Goal: Information Seeking & Learning: Learn about a topic

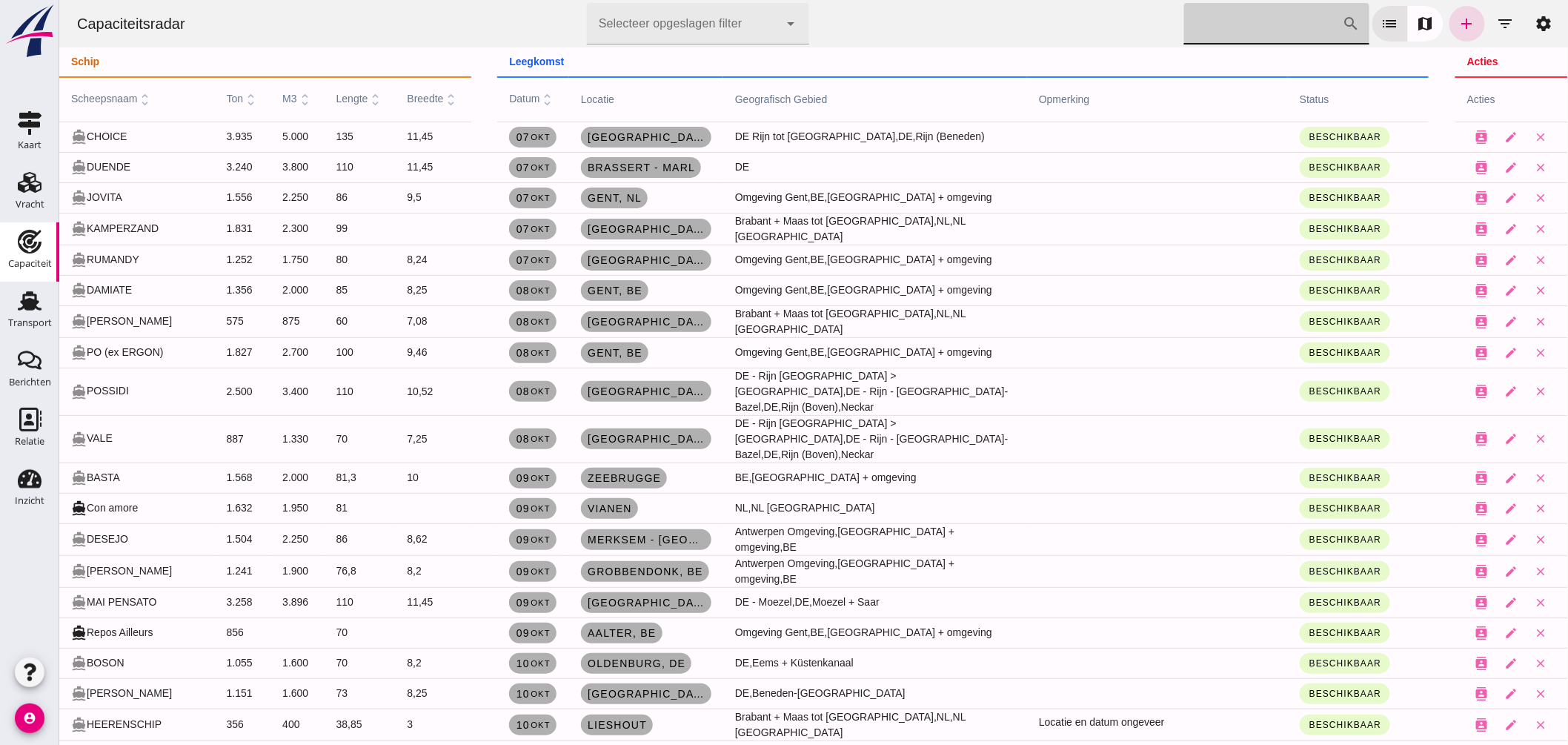
click at [1204, 27] on input "Zoek op scheepsnaam" at bounding box center [1262, 23] width 159 height 41
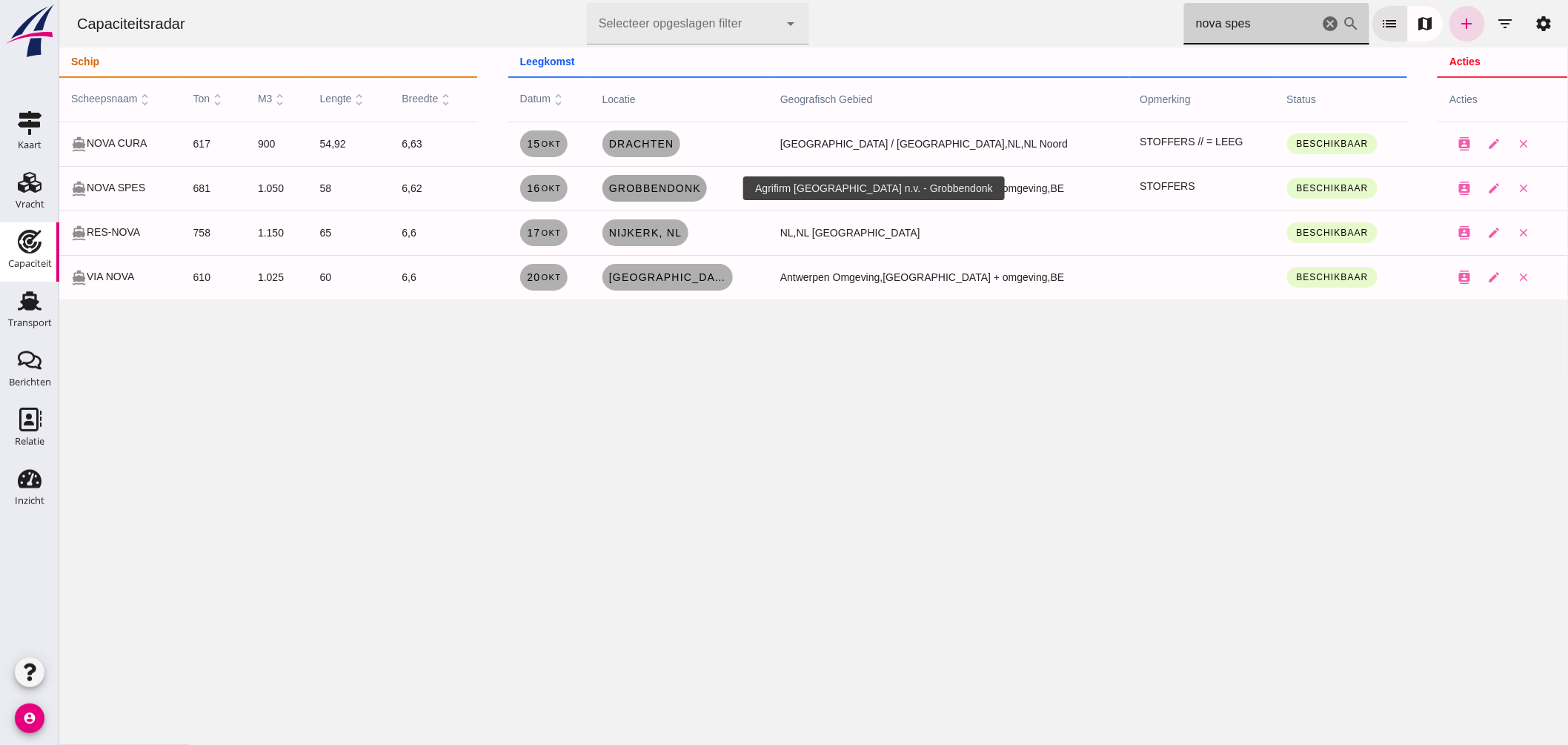
click at [661, 191] on span "Grobbendonk" at bounding box center [654, 188] width 93 height 12
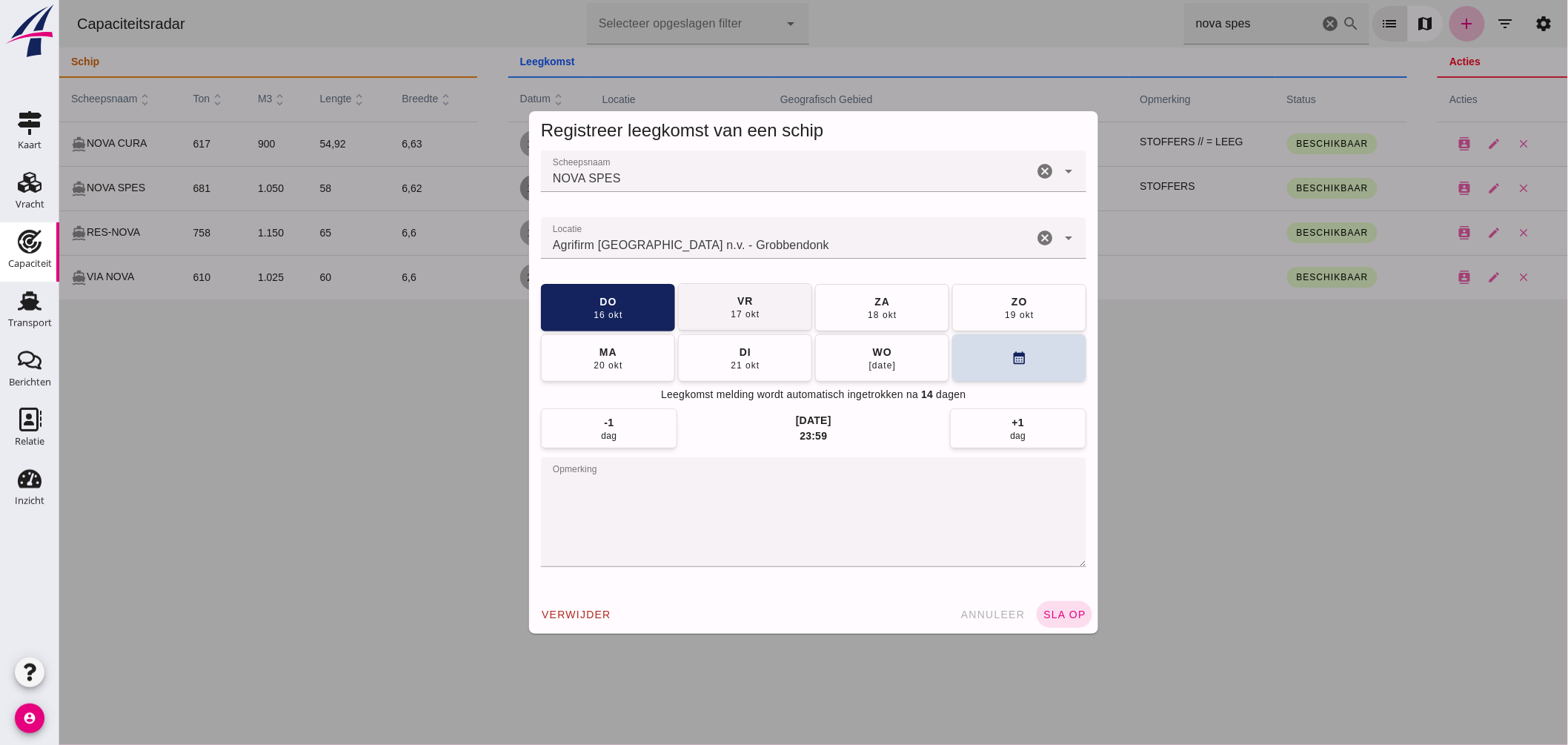
click at [771, 300] on button "vr 17 okt" at bounding box center [744, 307] width 134 height 47
click at [1071, 611] on span "sla op" at bounding box center [1063, 614] width 44 height 12
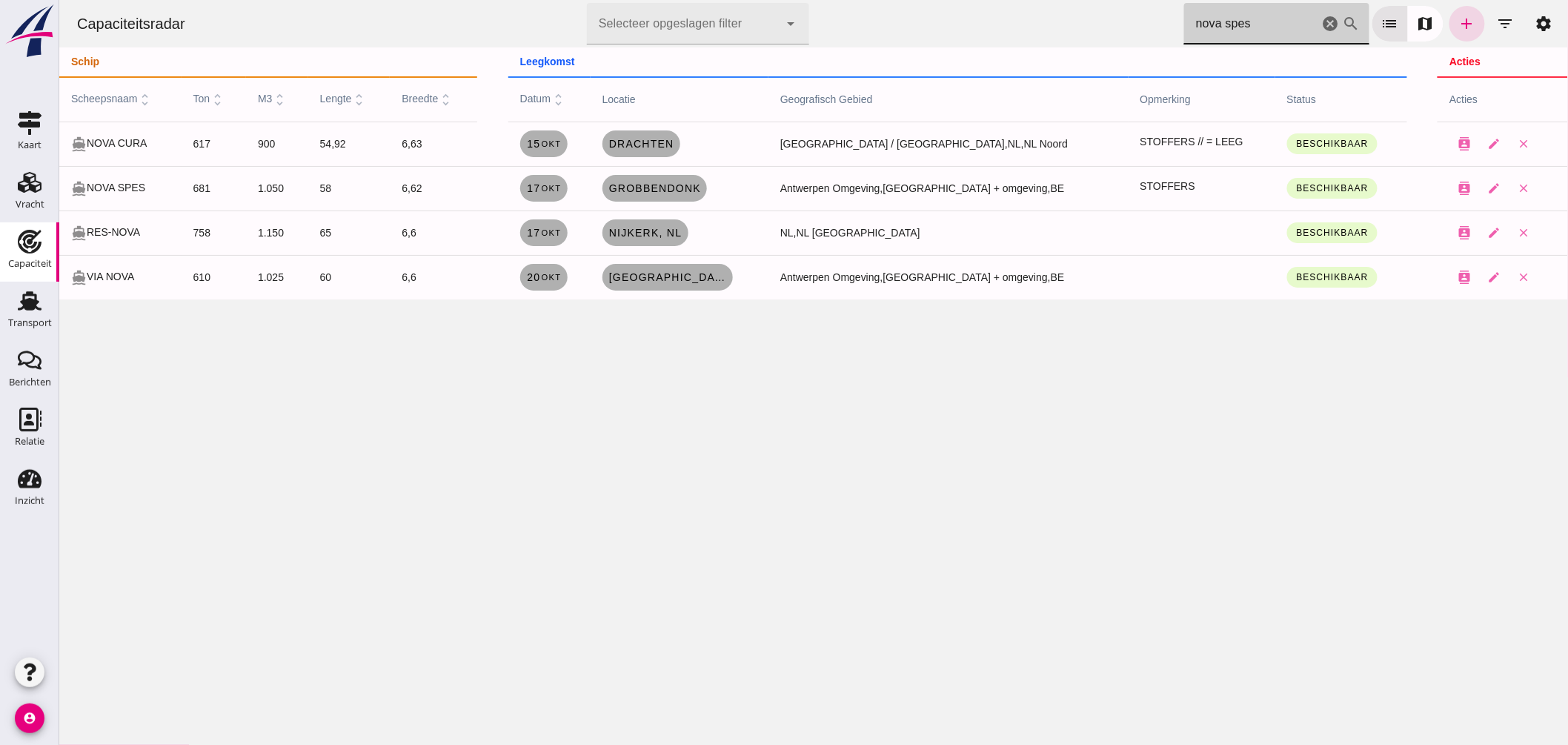
drag, startPoint x: 1254, startPoint y: 30, endPoint x: 723, endPoint y: 19, distance: 531.1
click at [844, 19] on div "Capaciteitsradar Selecteer opgeslagen filter Selecteer opgeslagen filter cancel…" at bounding box center [813, 24] width 1496 height 47
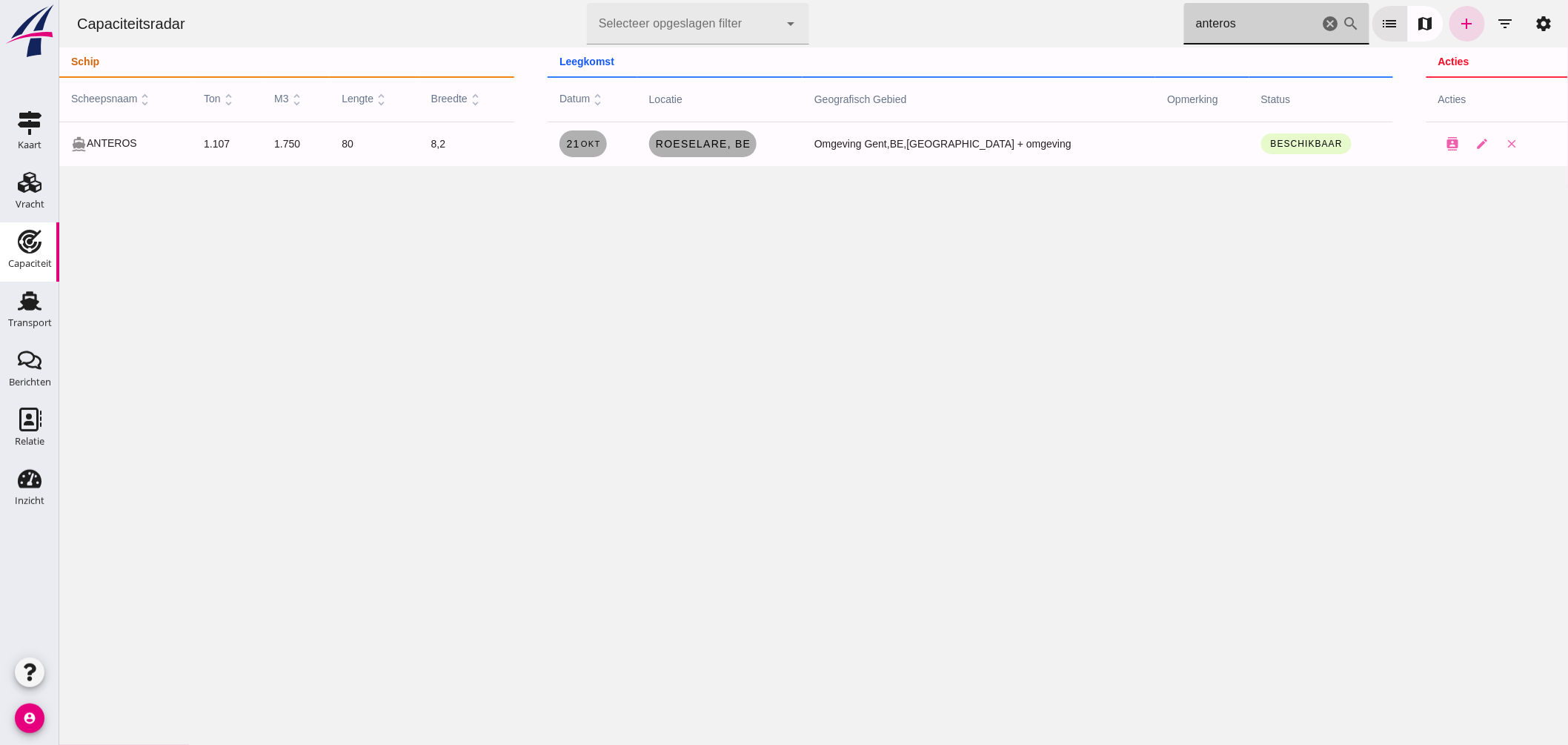
type input "anteros"
drag, startPoint x: 1242, startPoint y: 18, endPoint x: 922, endPoint y: 18, distance: 320.0
click at [935, 23] on div "Capaciteitsradar Selecteer opgeslagen filter Selecteer opgeslagen filter cancel…" at bounding box center [813, 24] width 1496 height 47
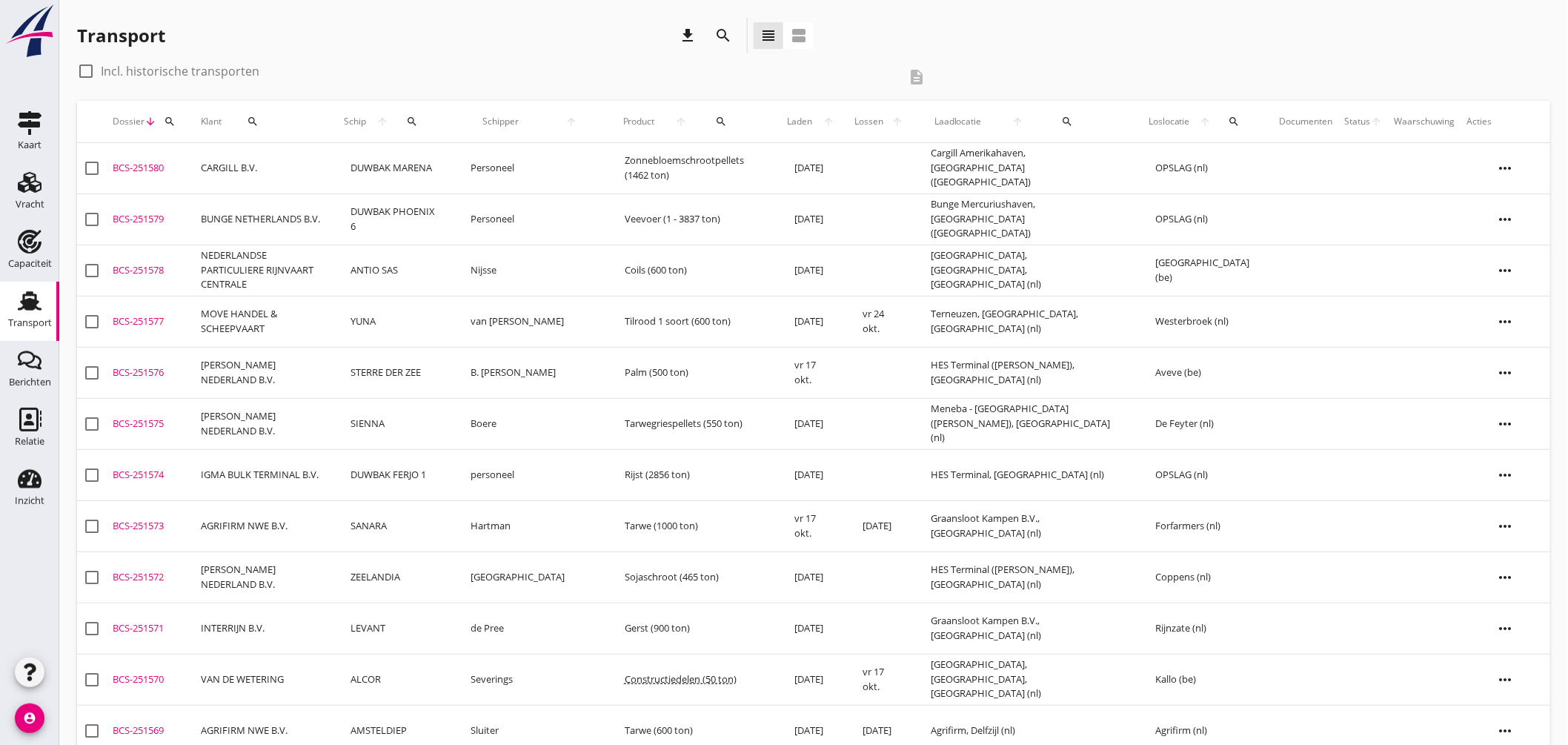
click at [418, 117] on icon "search" at bounding box center [412, 122] width 12 height 12
click at [523, 156] on input "Zoek op (scheeps)naam" at bounding box center [523, 164] width 154 height 24
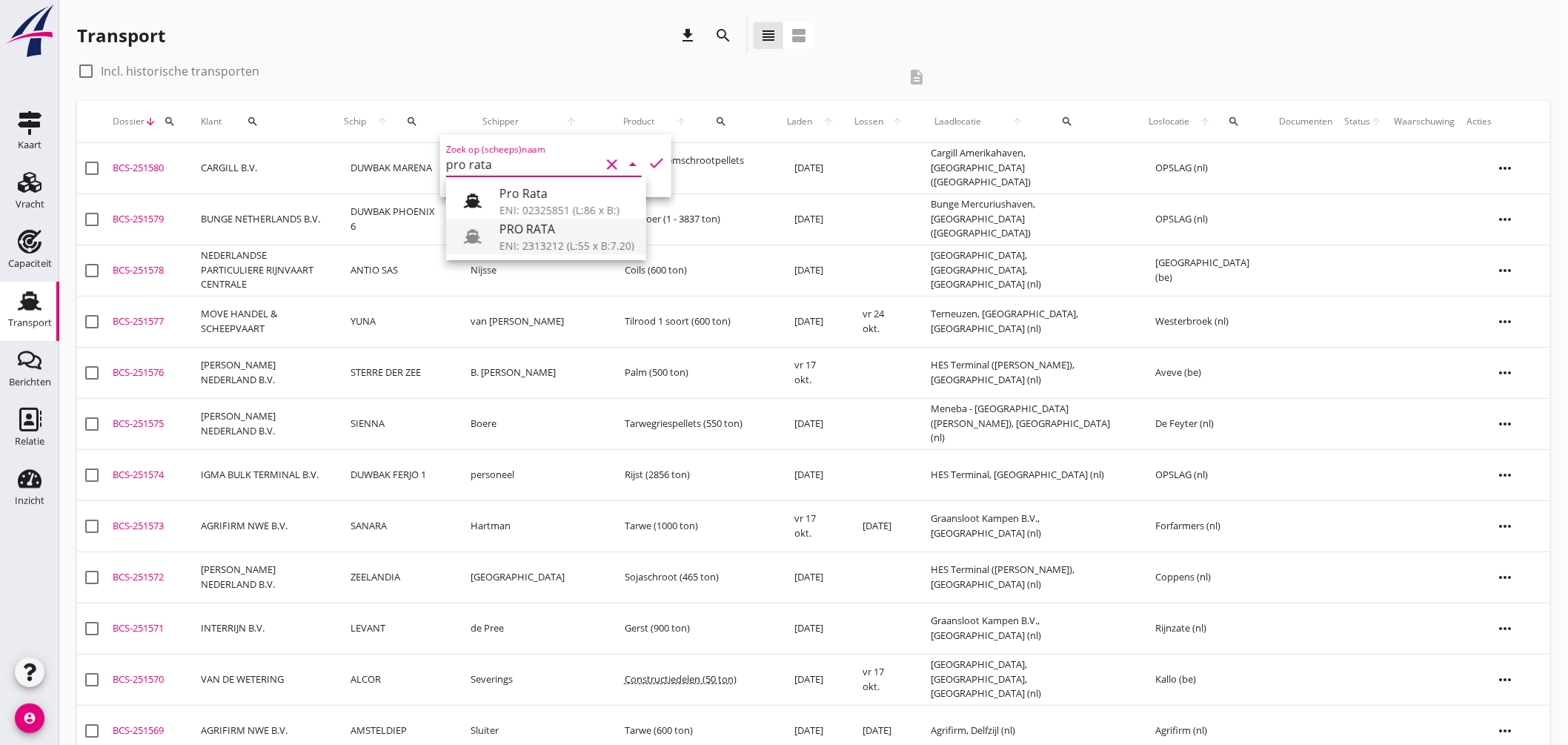
click at [539, 224] on div "PRO RATA" at bounding box center [567, 229] width 135 height 18
click at [653, 149] on div "Zoek op (scheeps)naam PRO RATA clear arrow_drop_down check" at bounding box center [555, 166] width 231 height 62
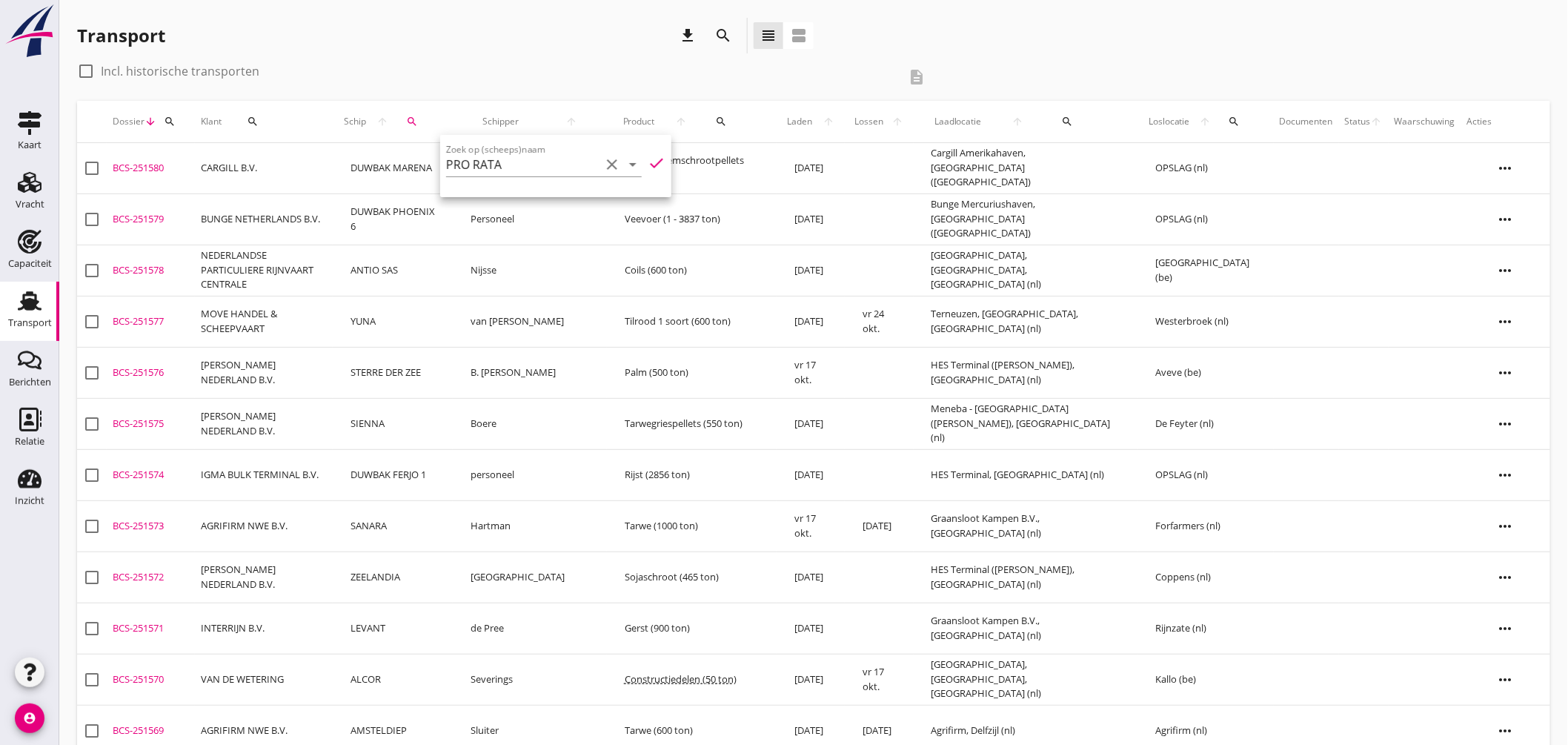
click at [649, 158] on icon "check" at bounding box center [656, 163] width 18 height 18
type input "PRO RATA"
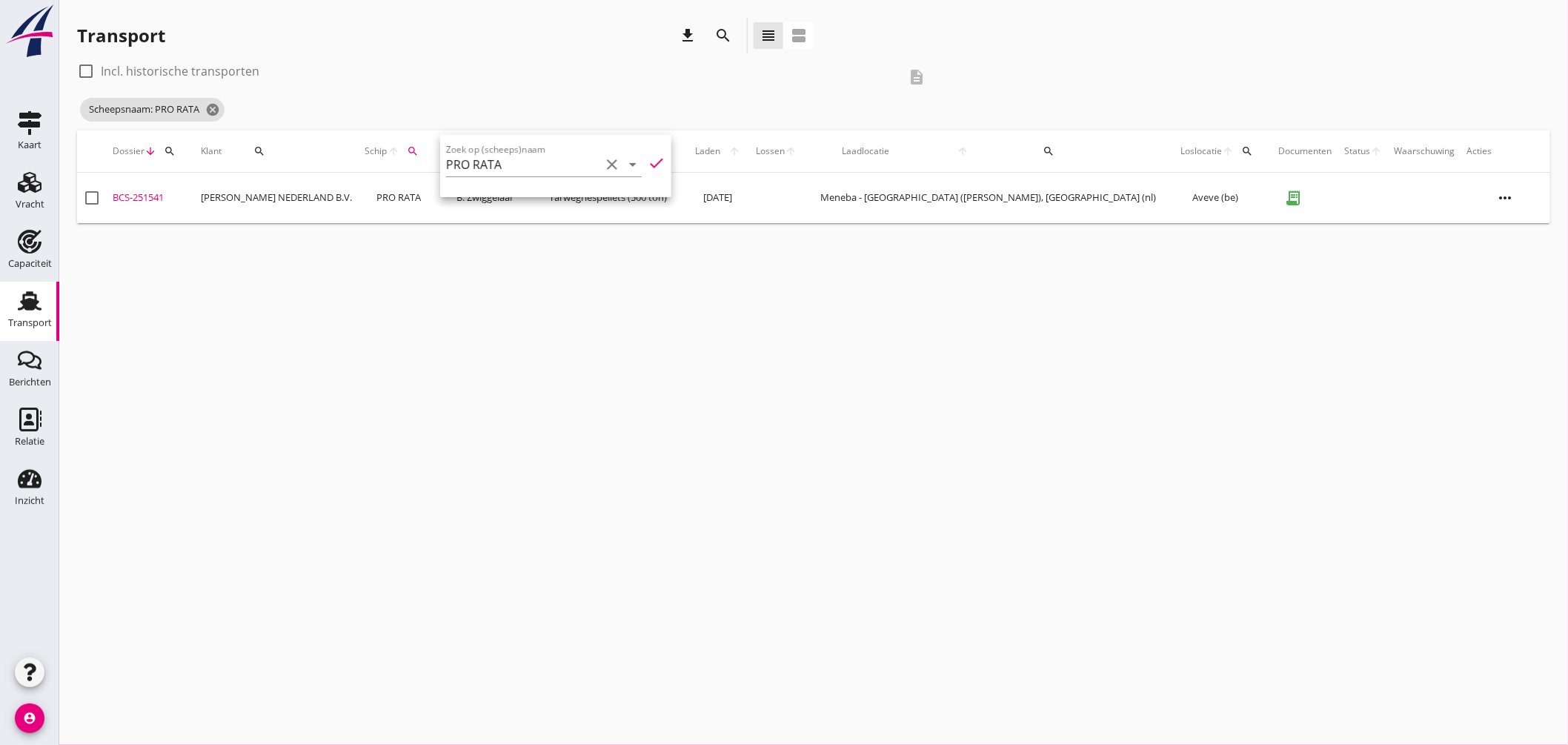
click at [396, 264] on div "cancel You are impersonating another user. Transport download search view_headl…" at bounding box center [814, 372] width 1508 height 745
click at [237, 188] on td "[PERSON_NAME] NEDERLAND B.V." at bounding box center [276, 198] width 164 height 51
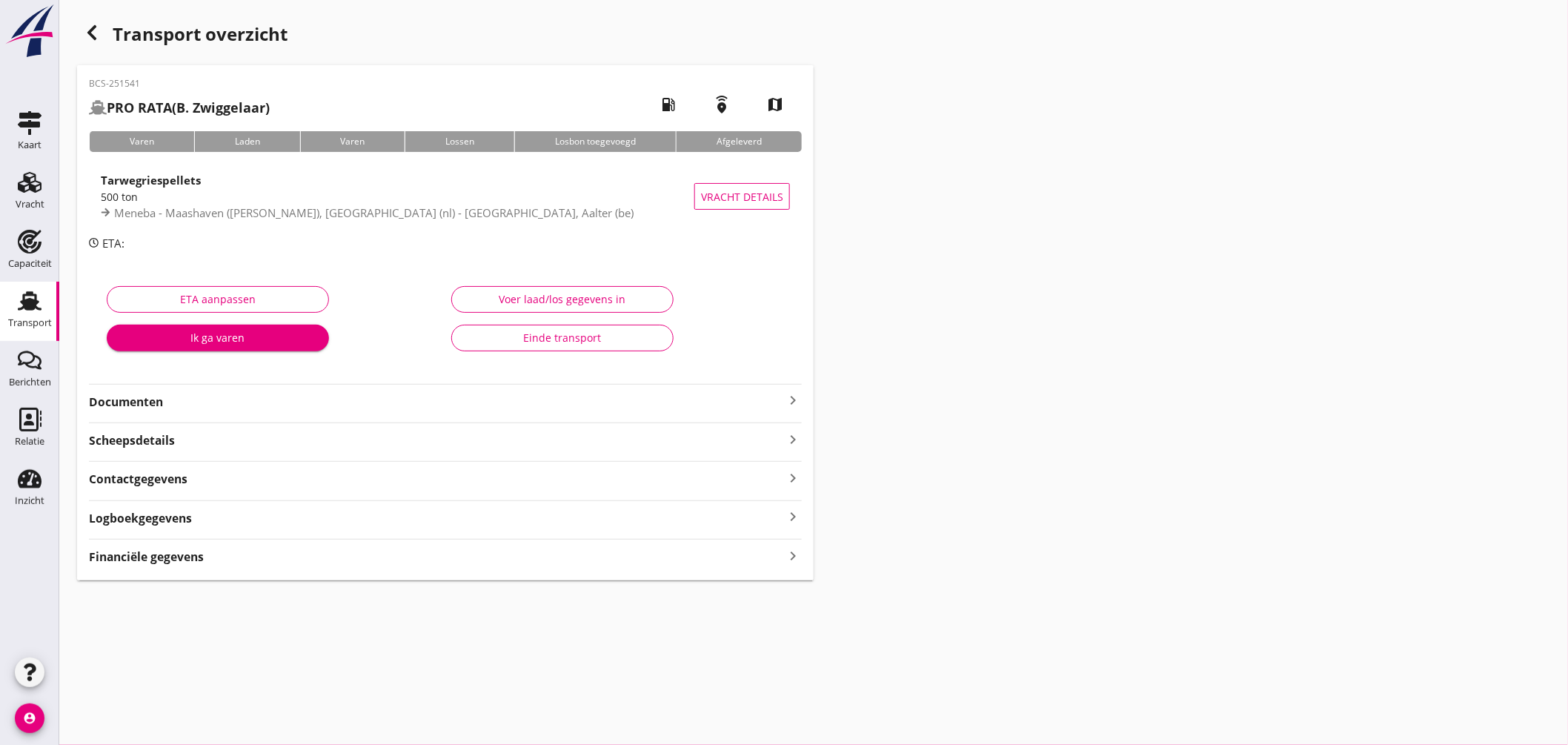
click at [789, 397] on icon "keyboard_arrow_right" at bounding box center [793, 401] width 18 height 18
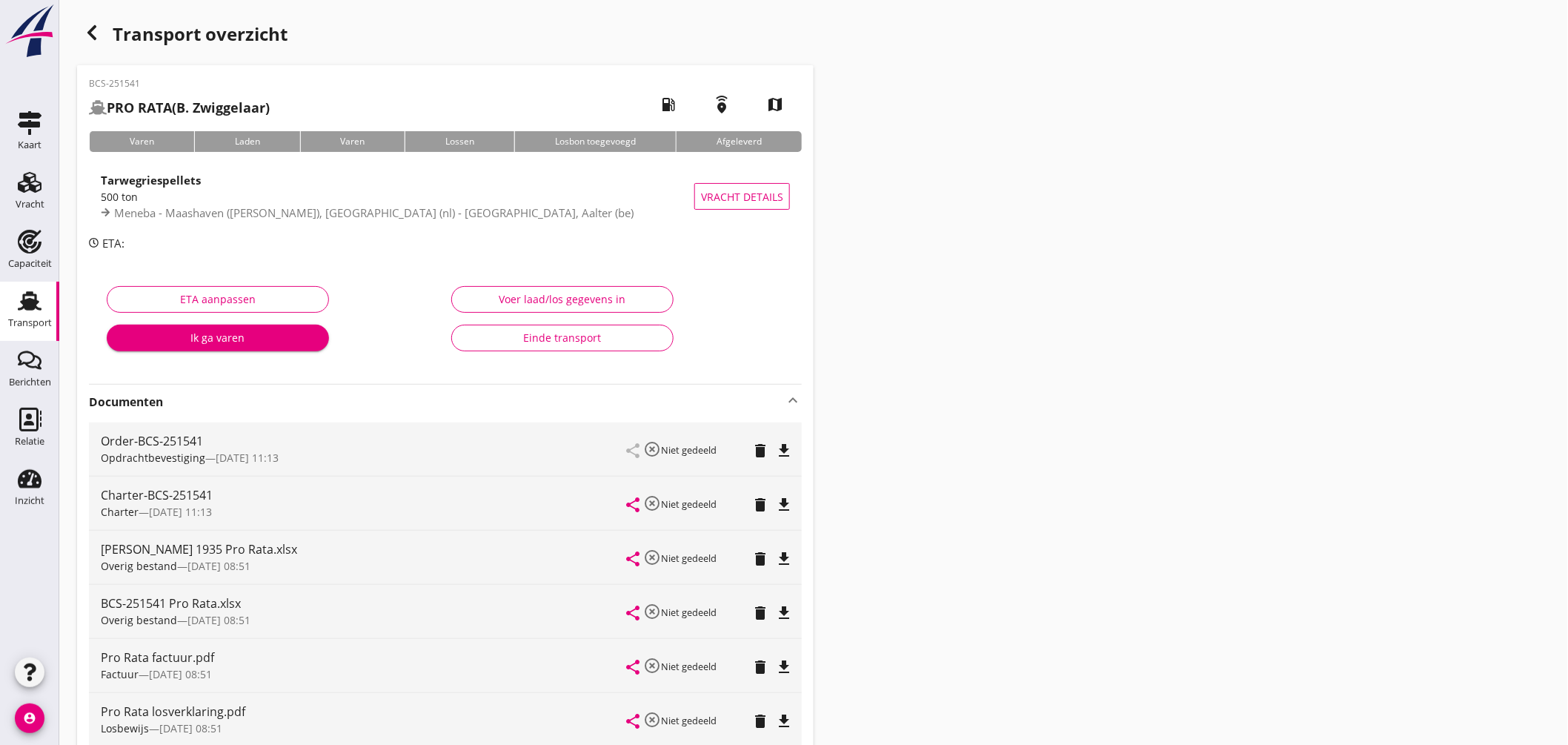
scroll to position [165, 0]
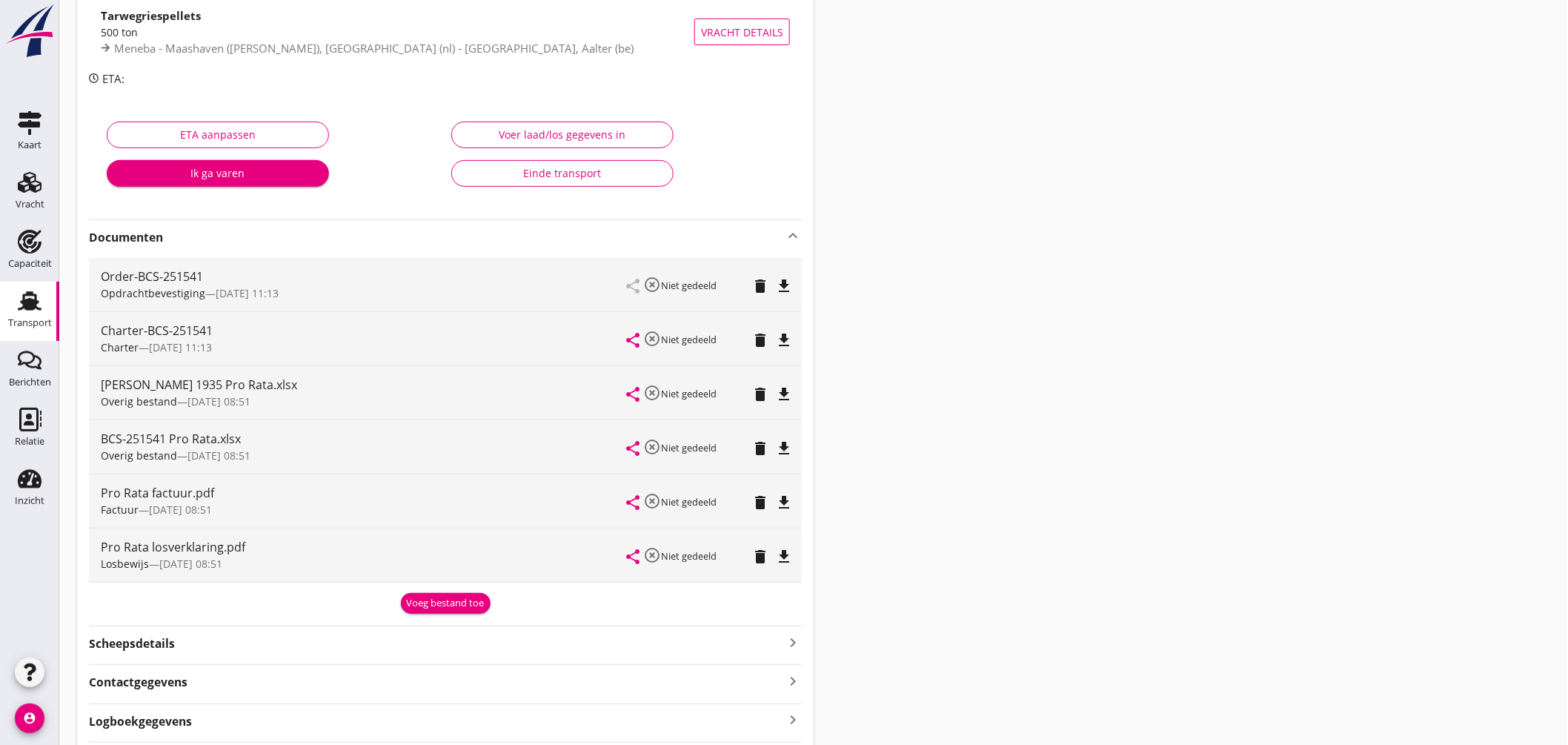
click at [786, 388] on icon "file_download" at bounding box center [784, 394] width 18 height 18
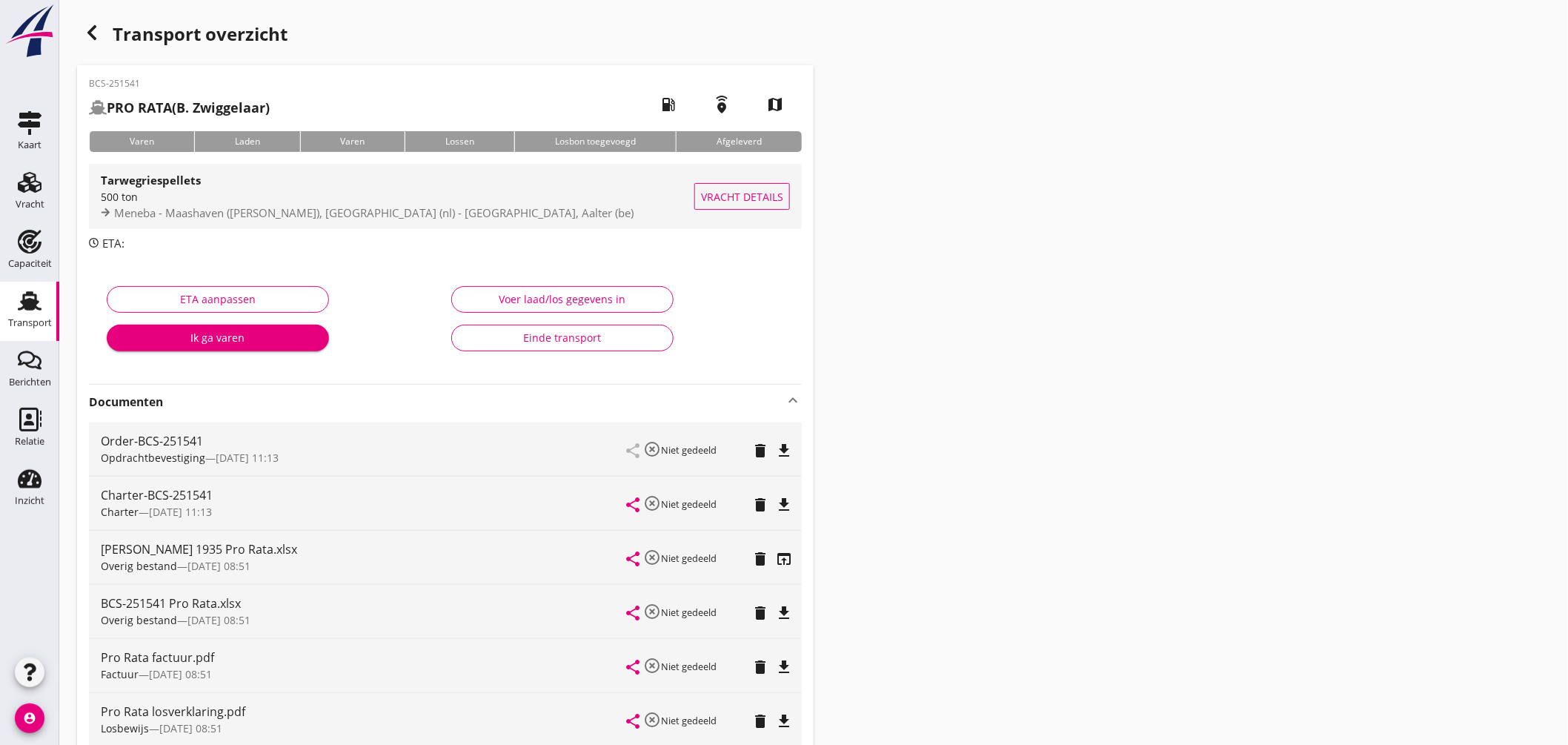
click at [447, 176] on div "Tarwegriespellets" at bounding box center [397, 180] width 593 height 18
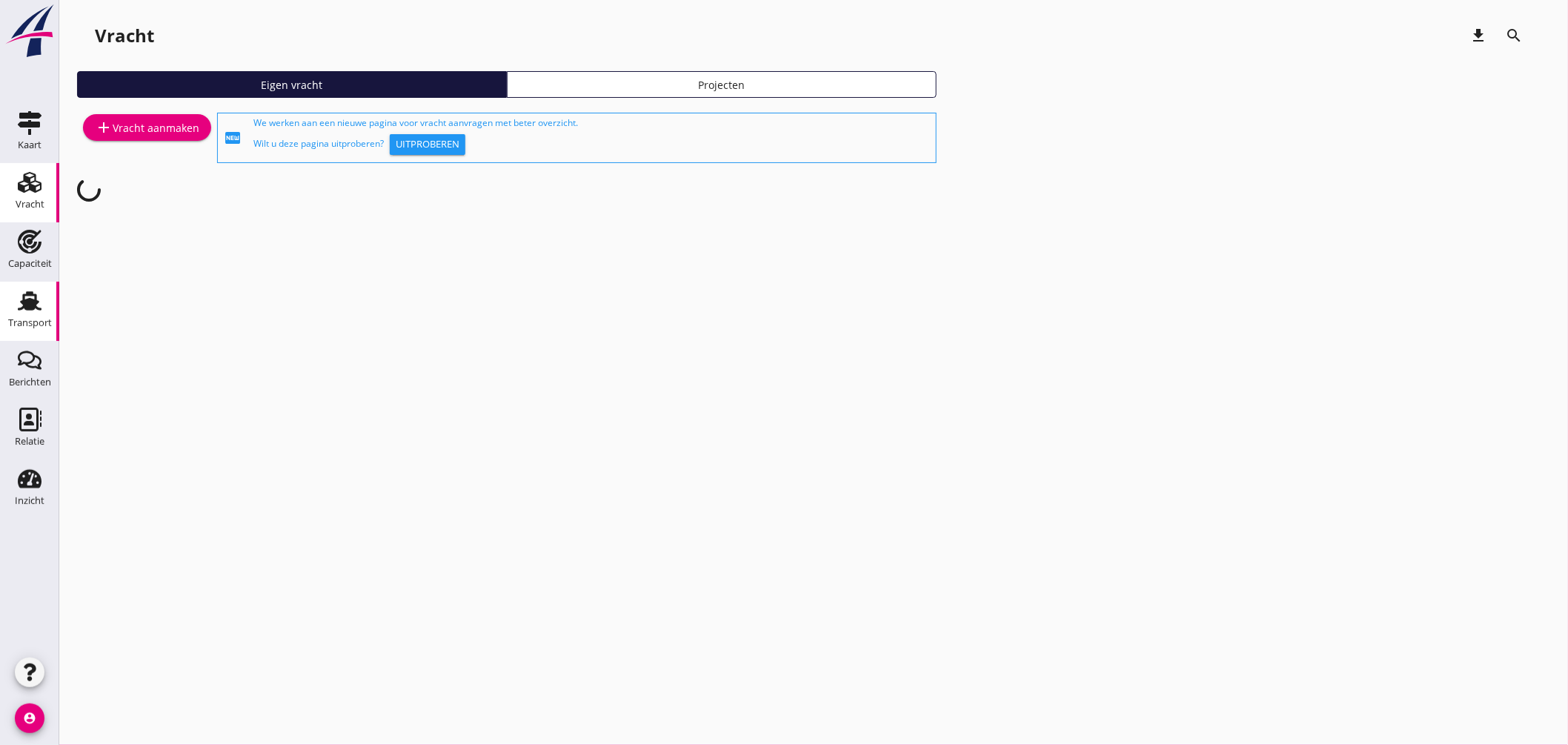
click at [36, 287] on link "Transport Transport" at bounding box center [30, 311] width 60 height 60
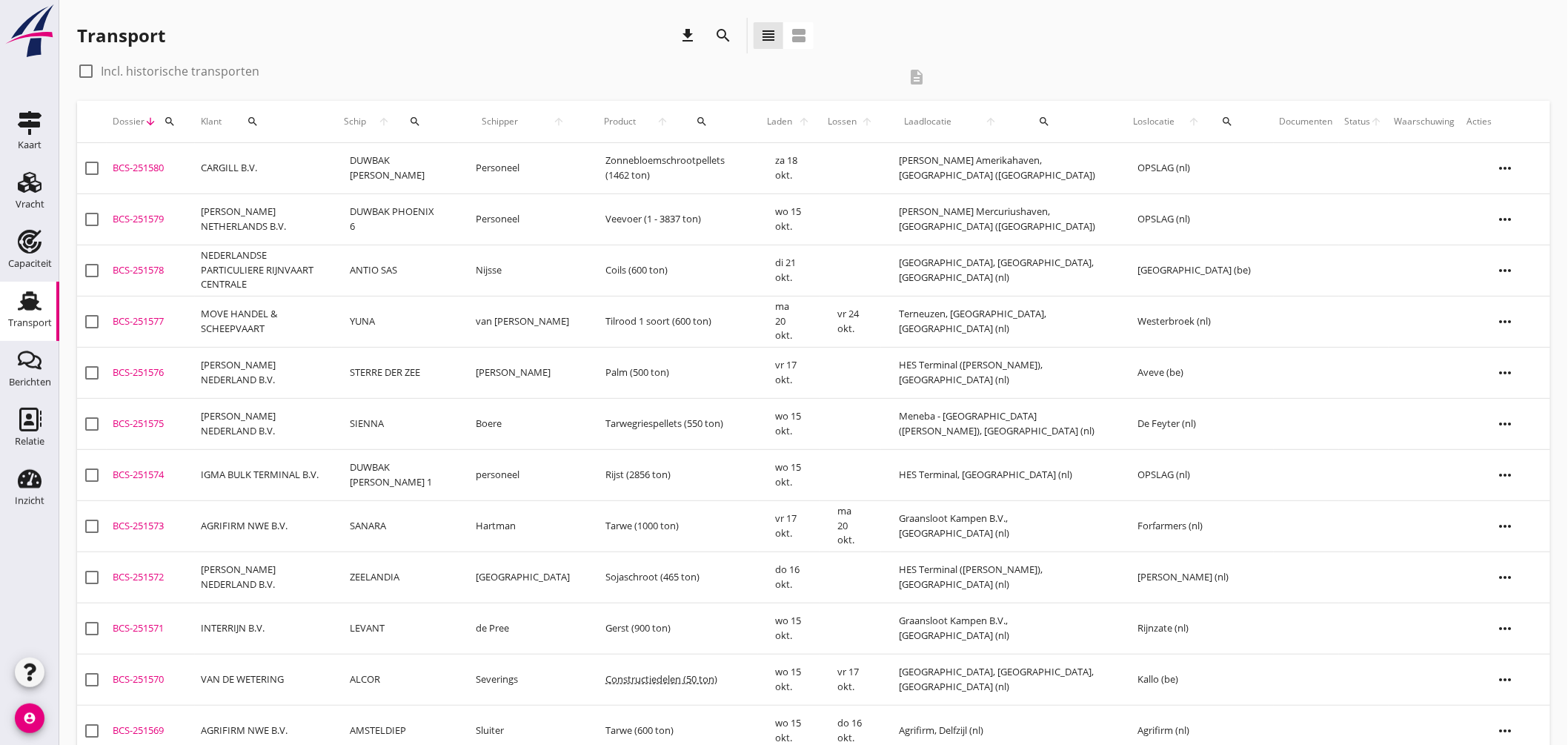
click at [420, 121] on icon "search" at bounding box center [415, 122] width 12 height 12
click at [531, 169] on input "Zoek op (scheeps)naam" at bounding box center [523, 164] width 154 height 24
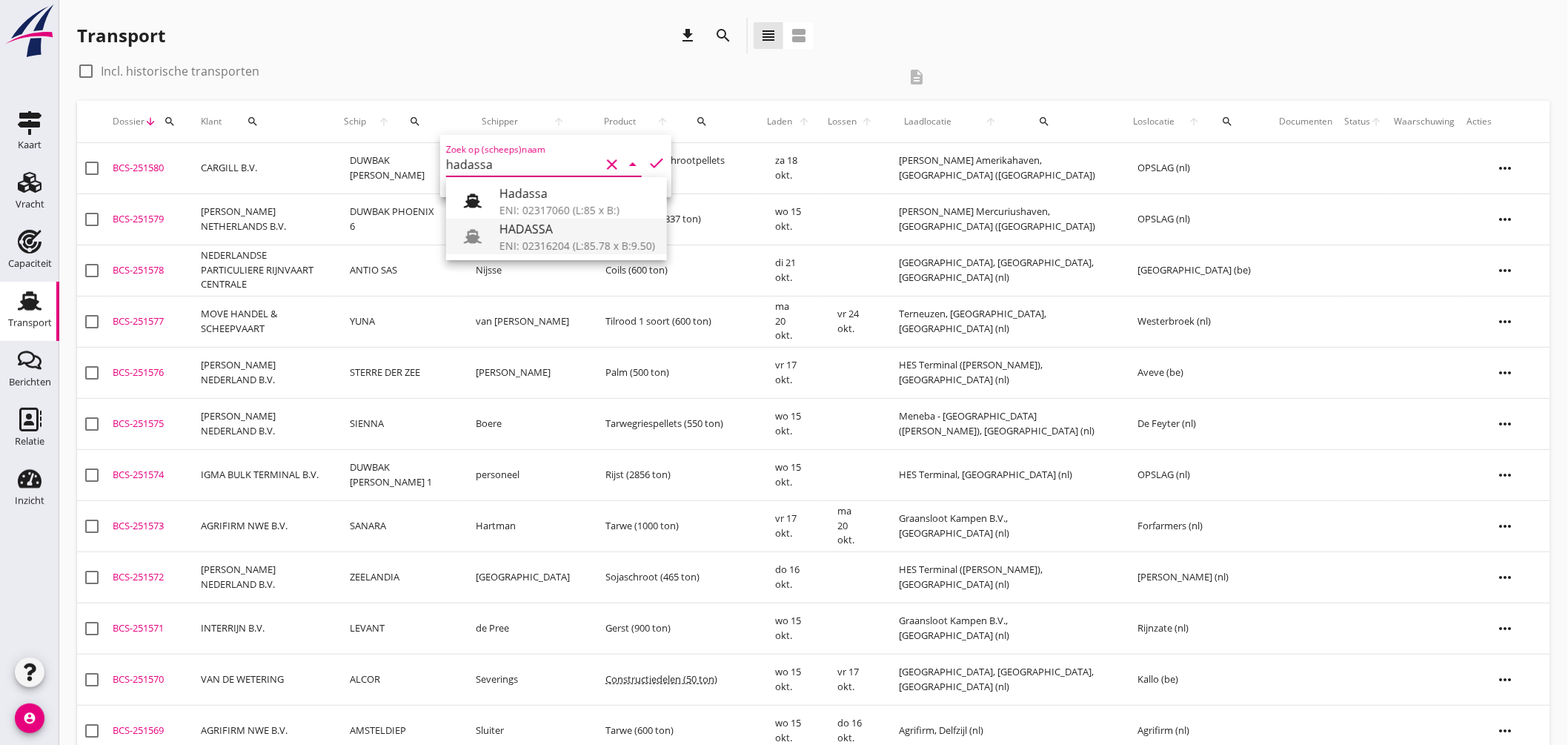
click at [536, 242] on div "ENI: 02316204 (L:85.78 x B:9.50)" at bounding box center [577, 245] width 156 height 16
click at [649, 157] on icon "check" at bounding box center [656, 163] width 18 height 18
type input "HADASSA"
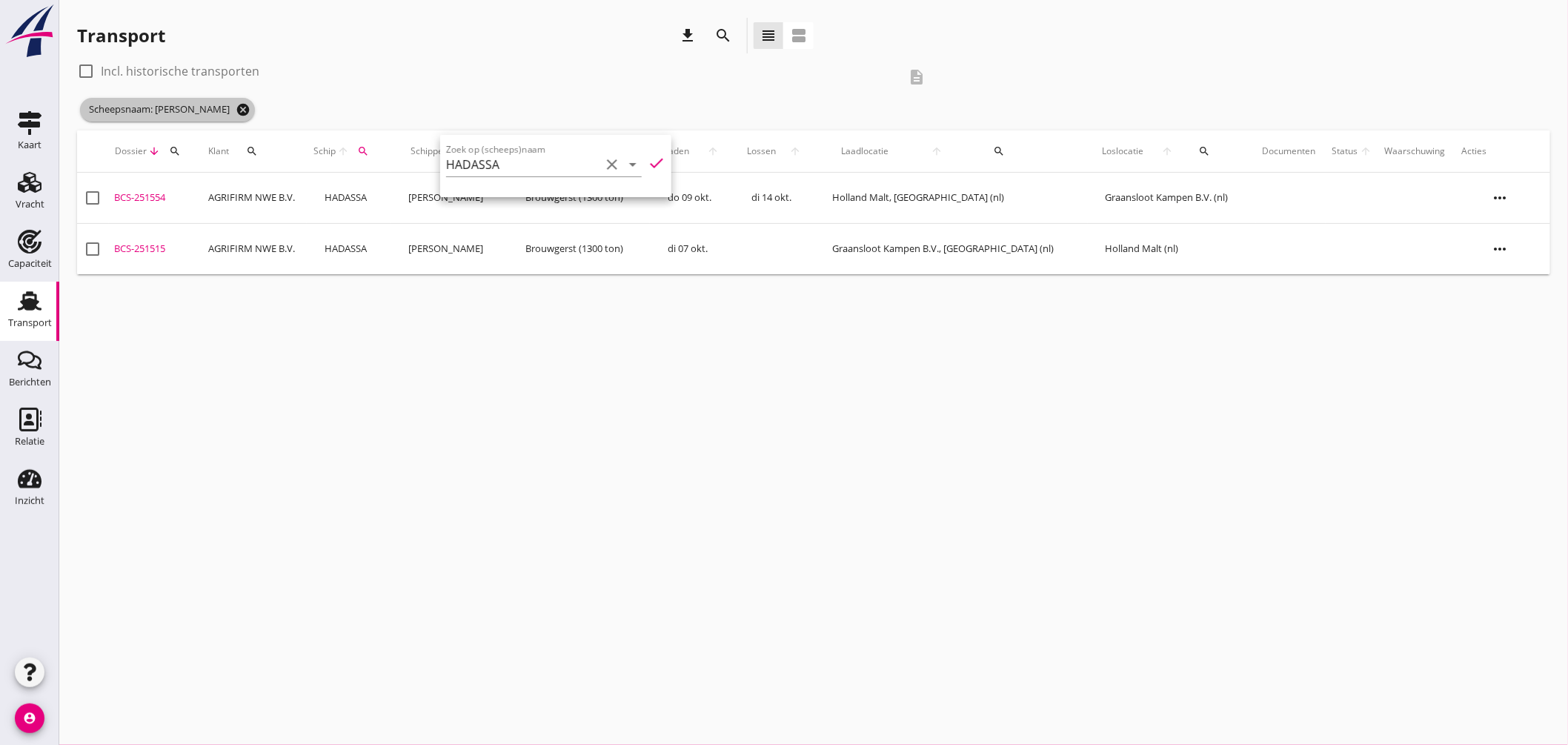
click at [236, 108] on icon "cancel" at bounding box center [243, 110] width 15 height 15
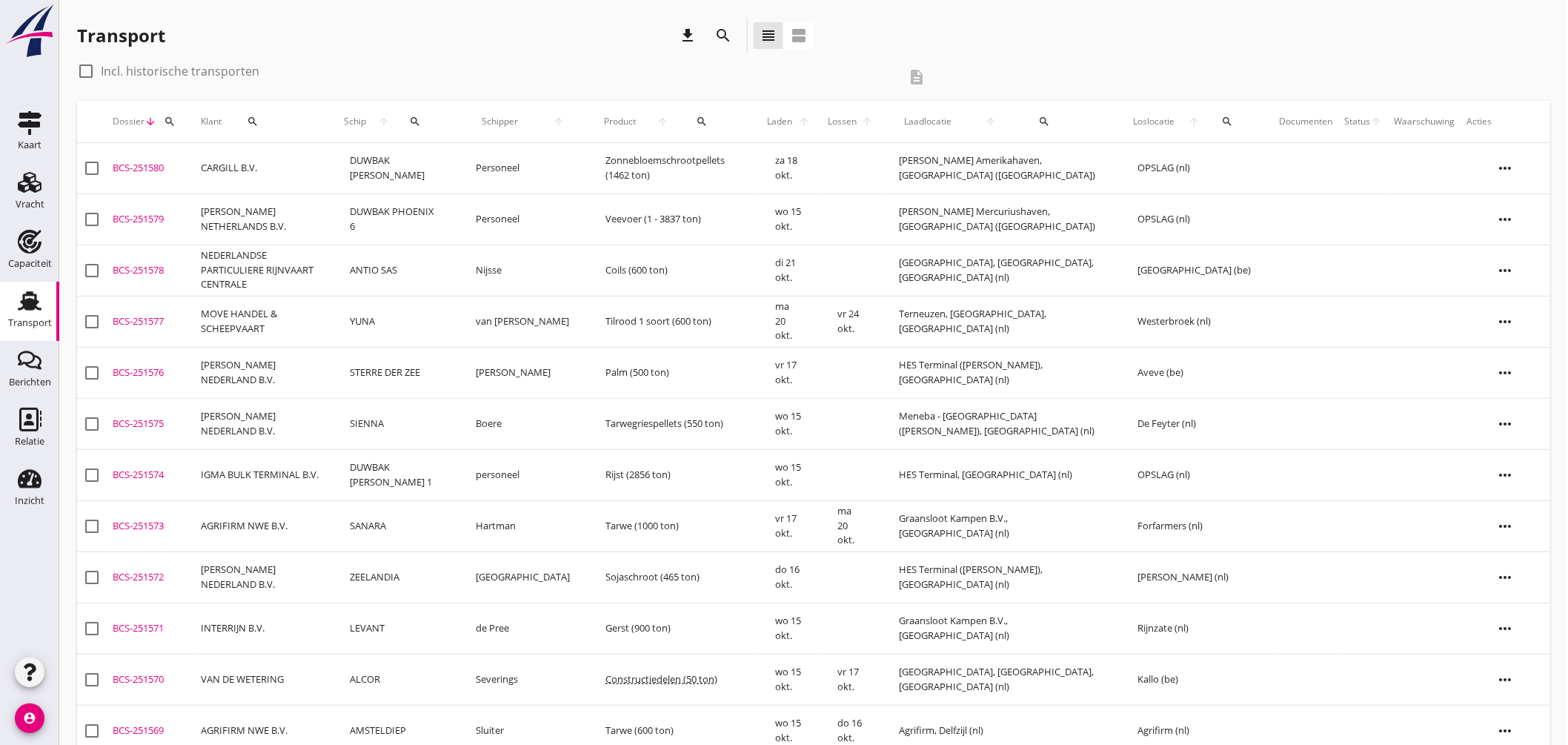
click at [1233, 116] on icon "search" at bounding box center [1228, 122] width 12 height 12
click at [1284, 157] on input "text" at bounding box center [1324, 164] width 154 height 24
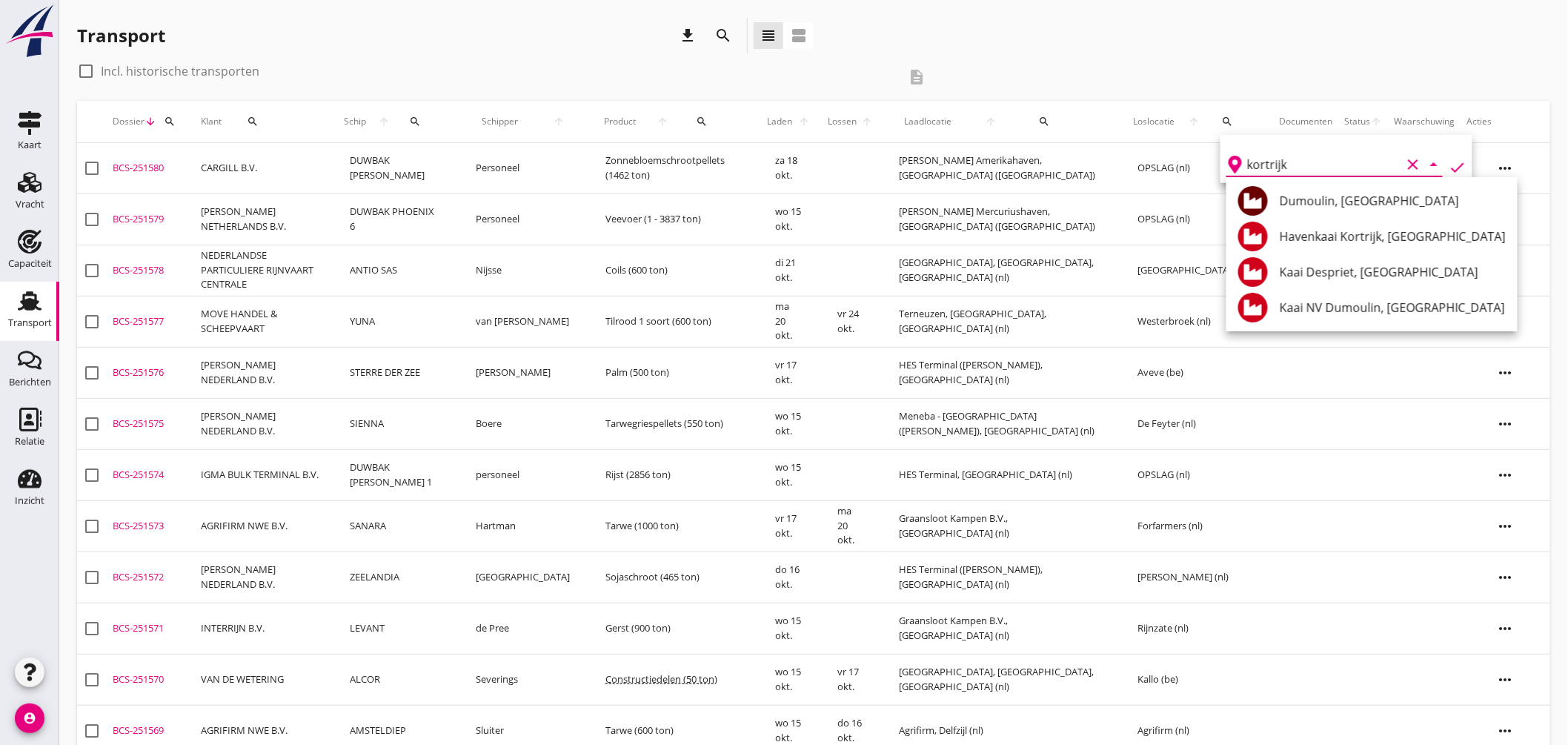
click at [1333, 199] on div "Dumoulin, [GEOGRAPHIC_DATA]" at bounding box center [1393, 201] width 226 height 18
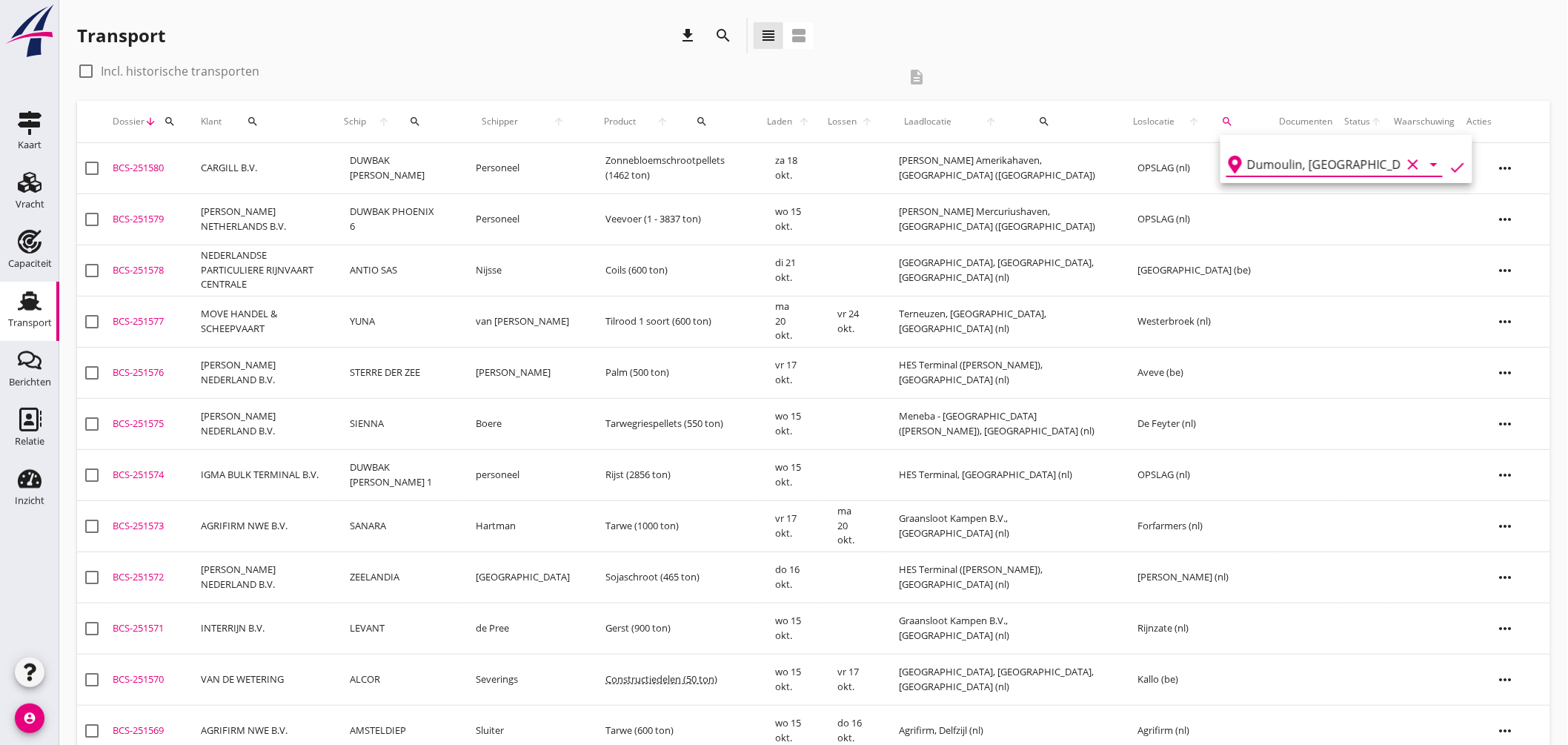
click at [1448, 159] on icon "check" at bounding box center [1457, 167] width 18 height 18
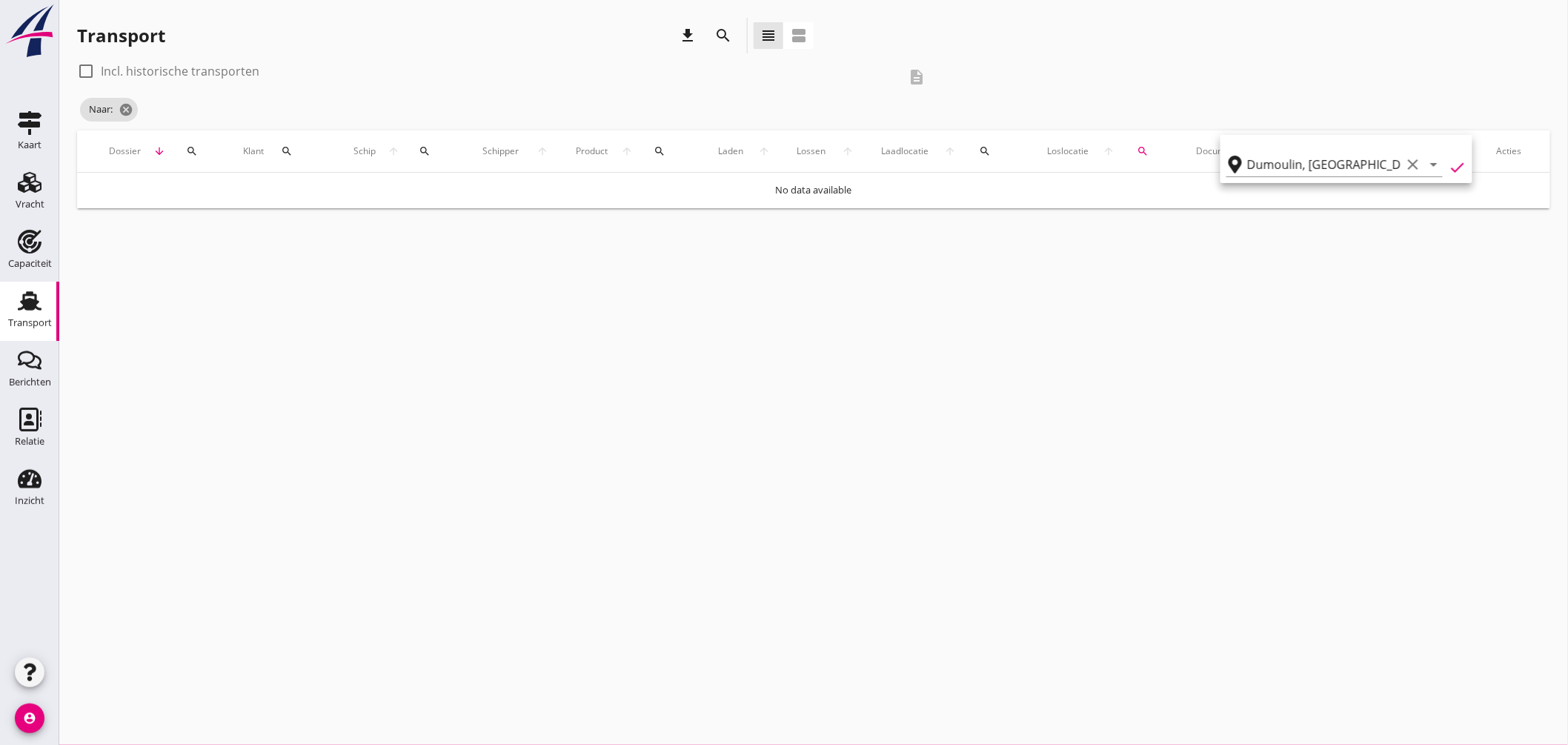
type input "Dumoulin"
click at [175, 65] on label "Incl. historische transporten" at bounding box center [180, 71] width 159 height 15
checkbox input "true"
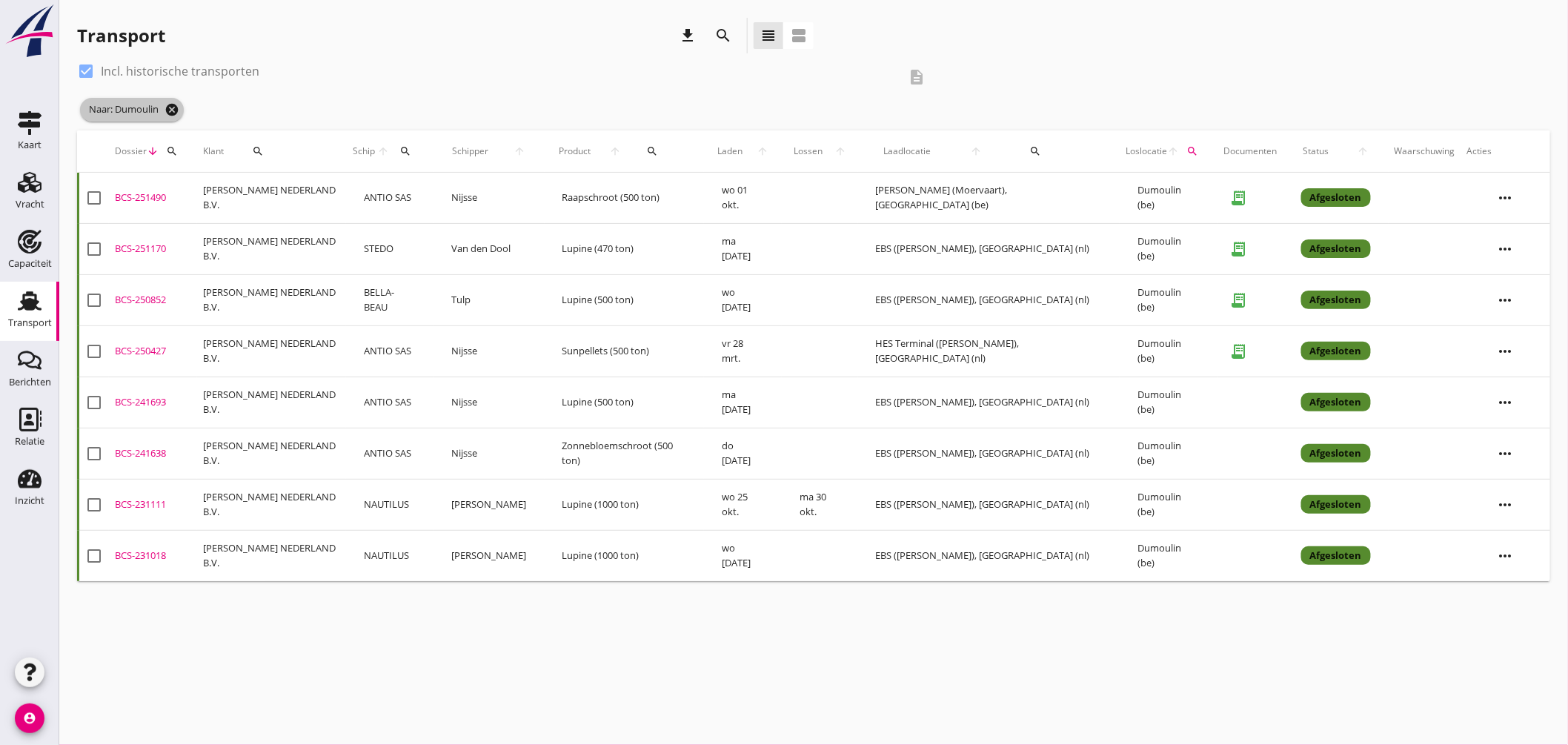
click at [180, 103] on icon "cancel" at bounding box center [172, 110] width 15 height 15
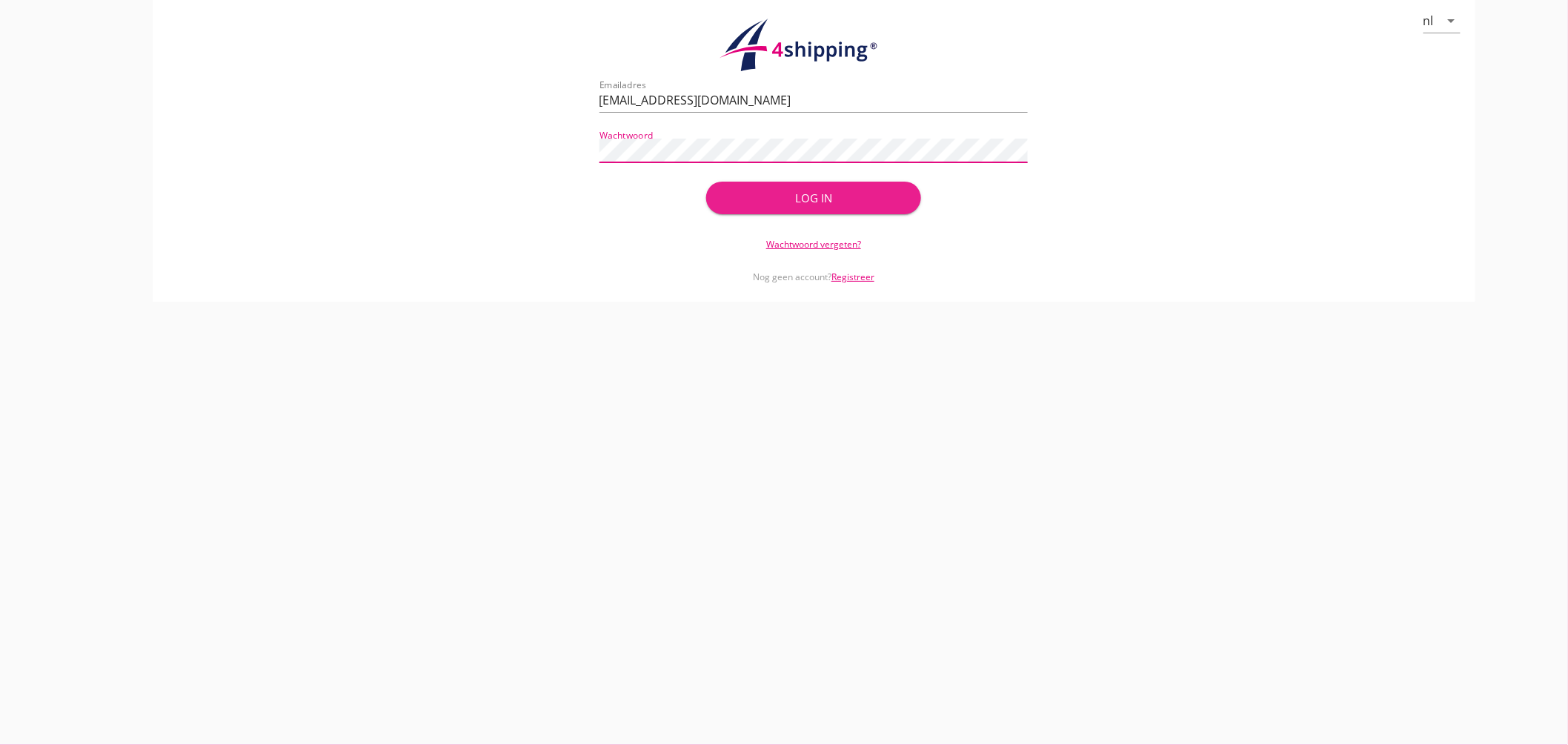
click at [816, 184] on button "Log in" at bounding box center [813, 197] width 214 height 32
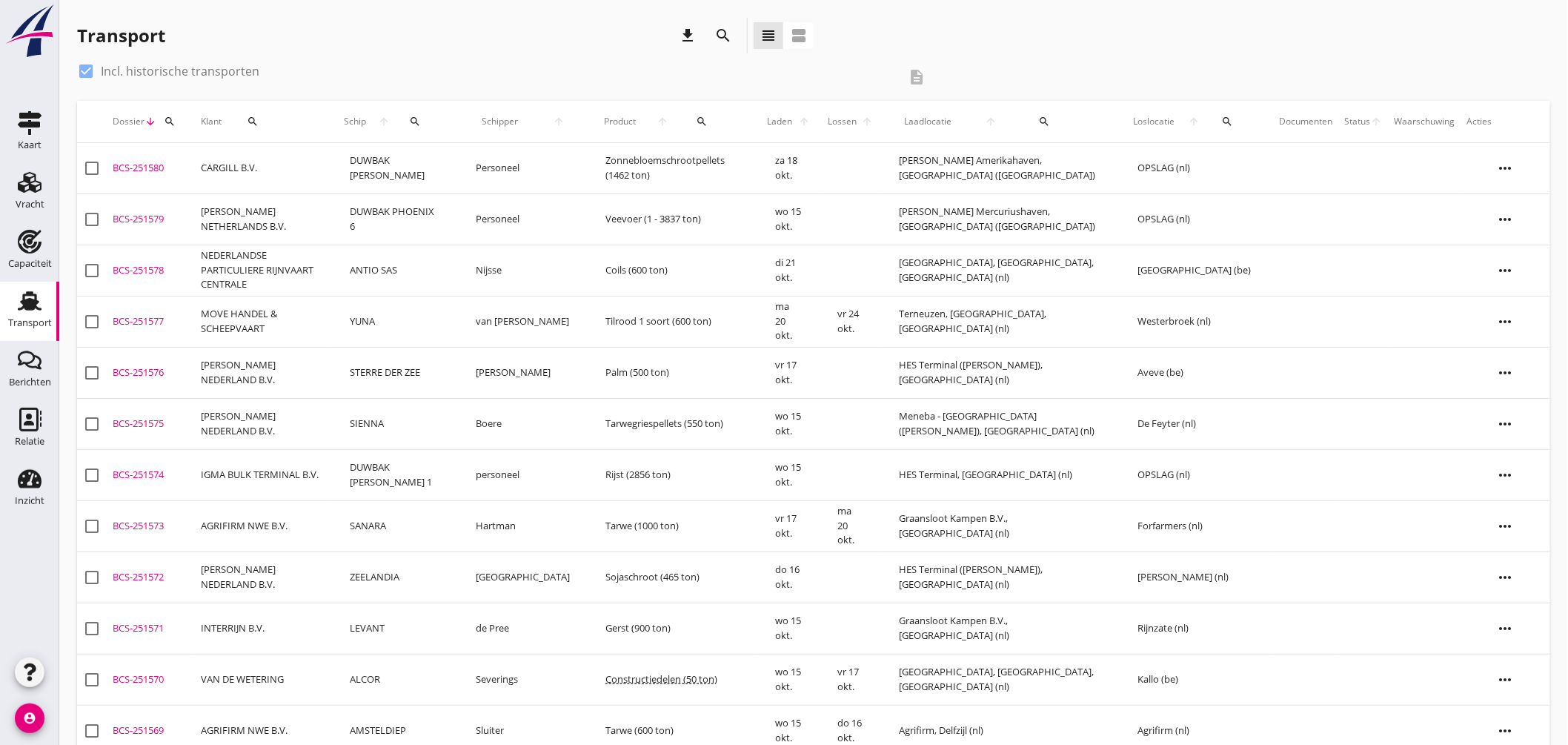
click at [1208, 120] on icon "arrow_upward" at bounding box center [1195, 122] width 26 height 12
click at [1234, 114] on button "search" at bounding box center [1227, 121] width 41 height 26
click at [1293, 167] on input "text" at bounding box center [1324, 164] width 154 height 24
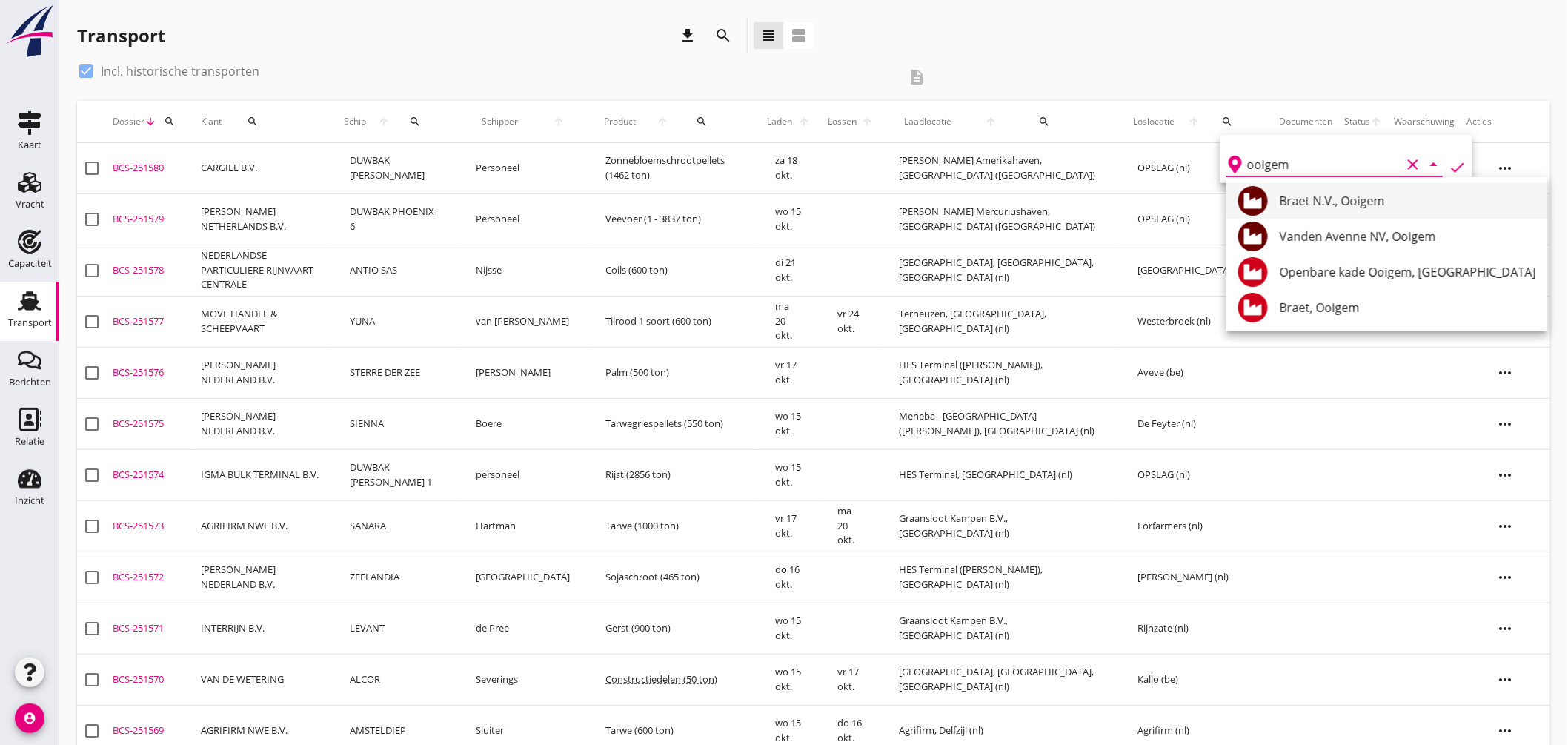
click at [1326, 204] on div "Braet N.V., Ooigem" at bounding box center [1408, 201] width 257 height 18
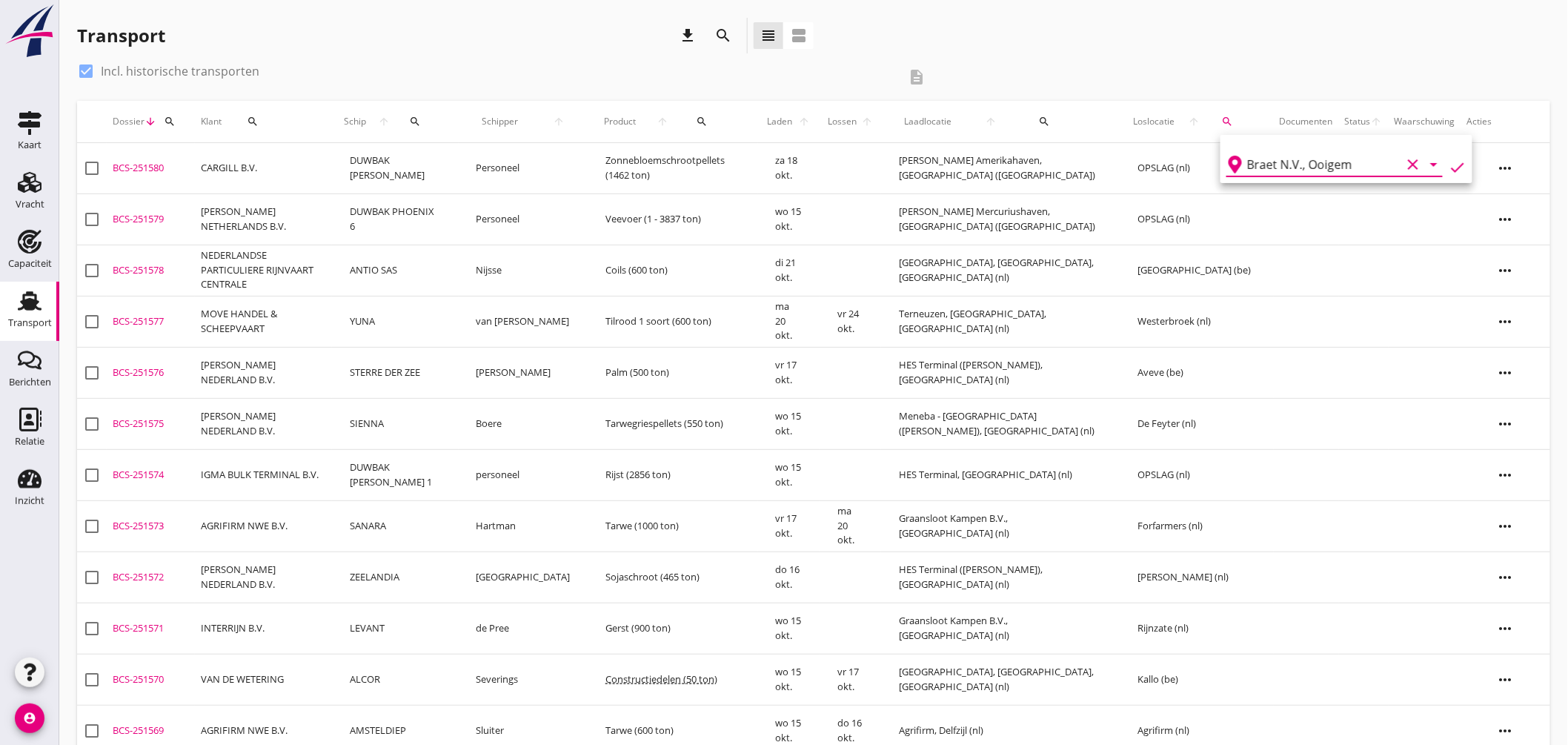
click at [1450, 159] on icon "check" at bounding box center [1457, 167] width 18 height 18
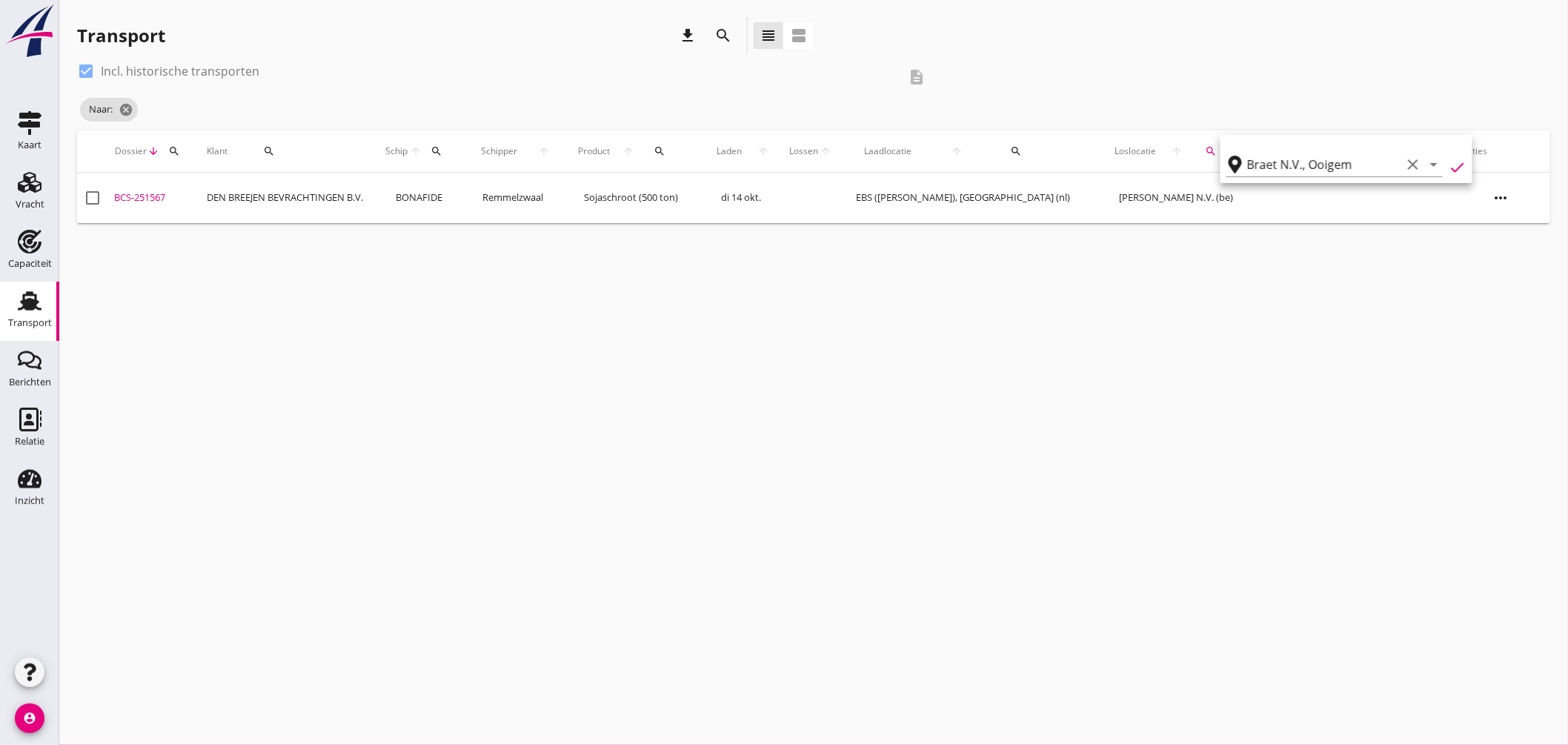
type input "[PERSON_NAME] N.V."
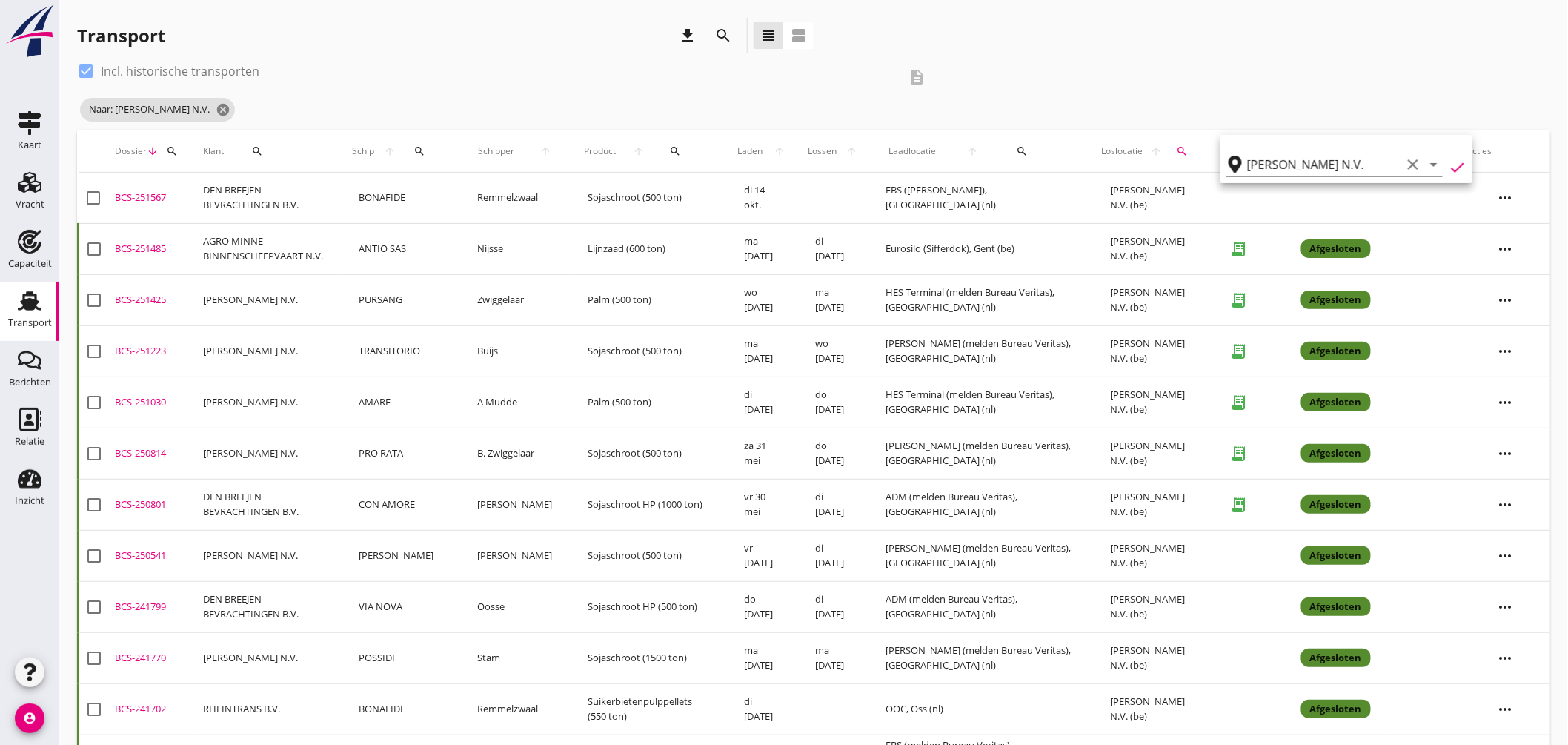
click at [324, 500] on td "DEN BREEJEN BEVRACHTINGEN B.V." at bounding box center [269, 504] width 145 height 51
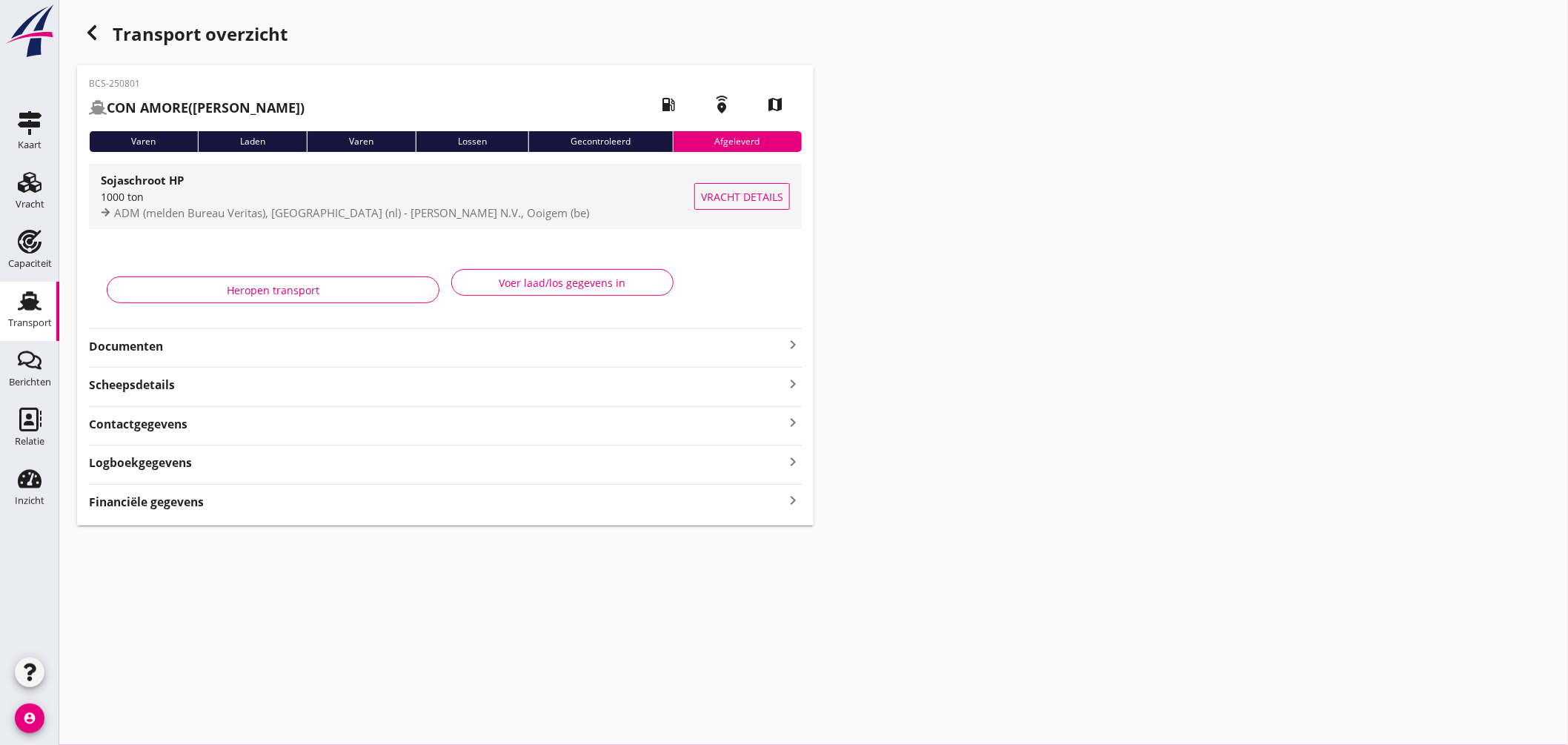
click at [488, 181] on div "Sojaschroot HP" at bounding box center [397, 180] width 593 height 18
